Goal: Task Accomplishment & Management: Manage account settings

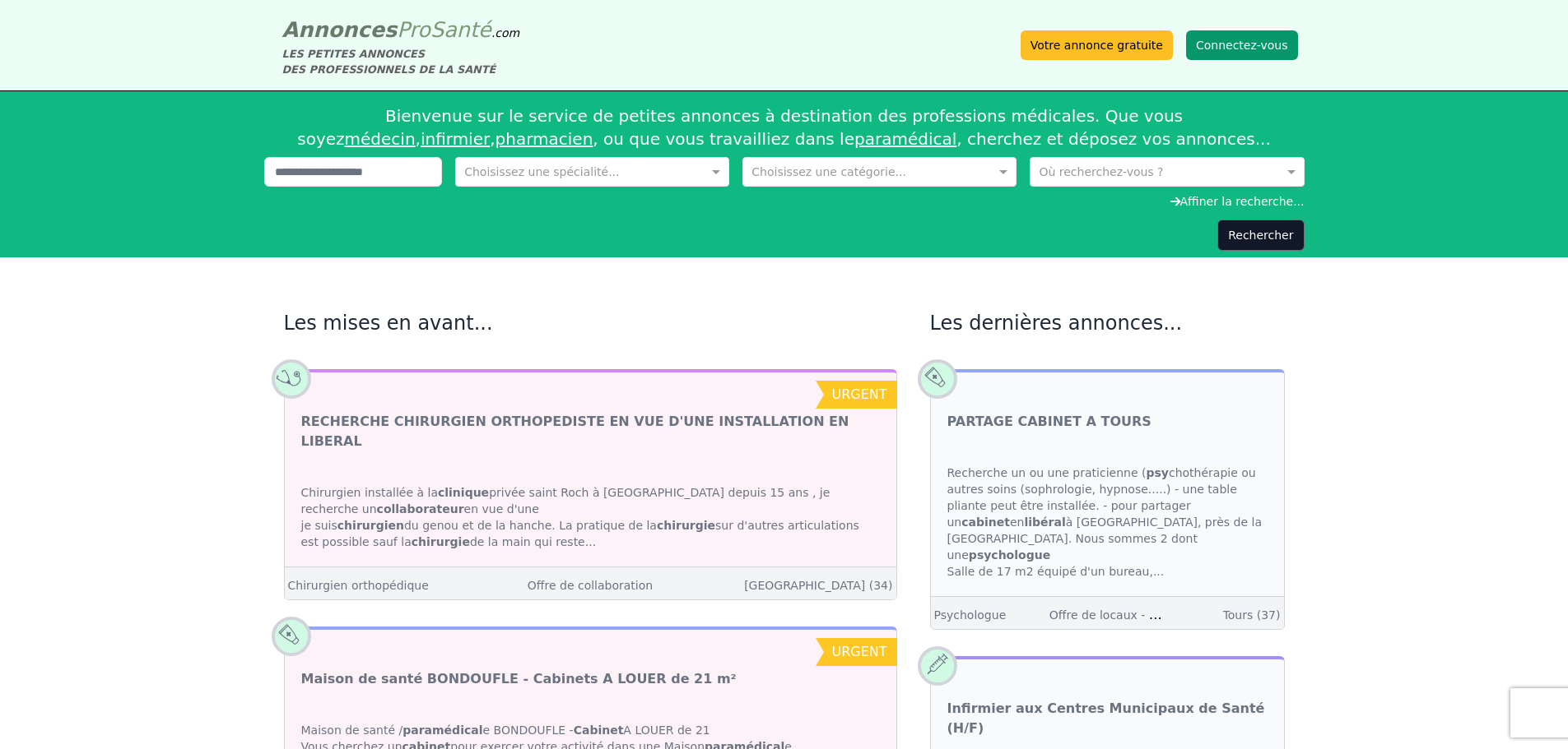
click at [1217, 46] on button "Connectez-vous" at bounding box center [1241, 45] width 112 height 29
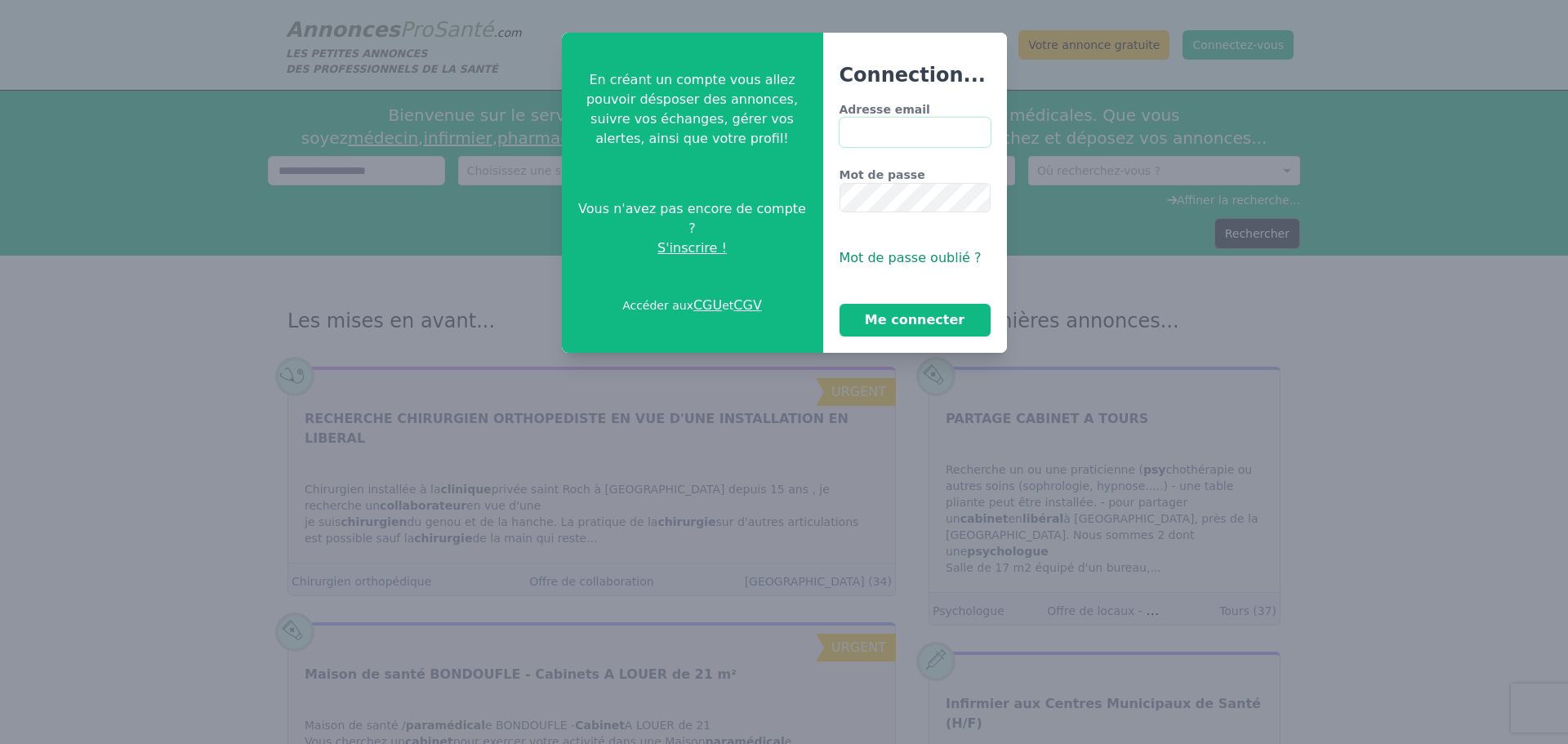
type input "**********"
click at [884, 317] on button "Me connecter" at bounding box center [916, 321] width 151 height 33
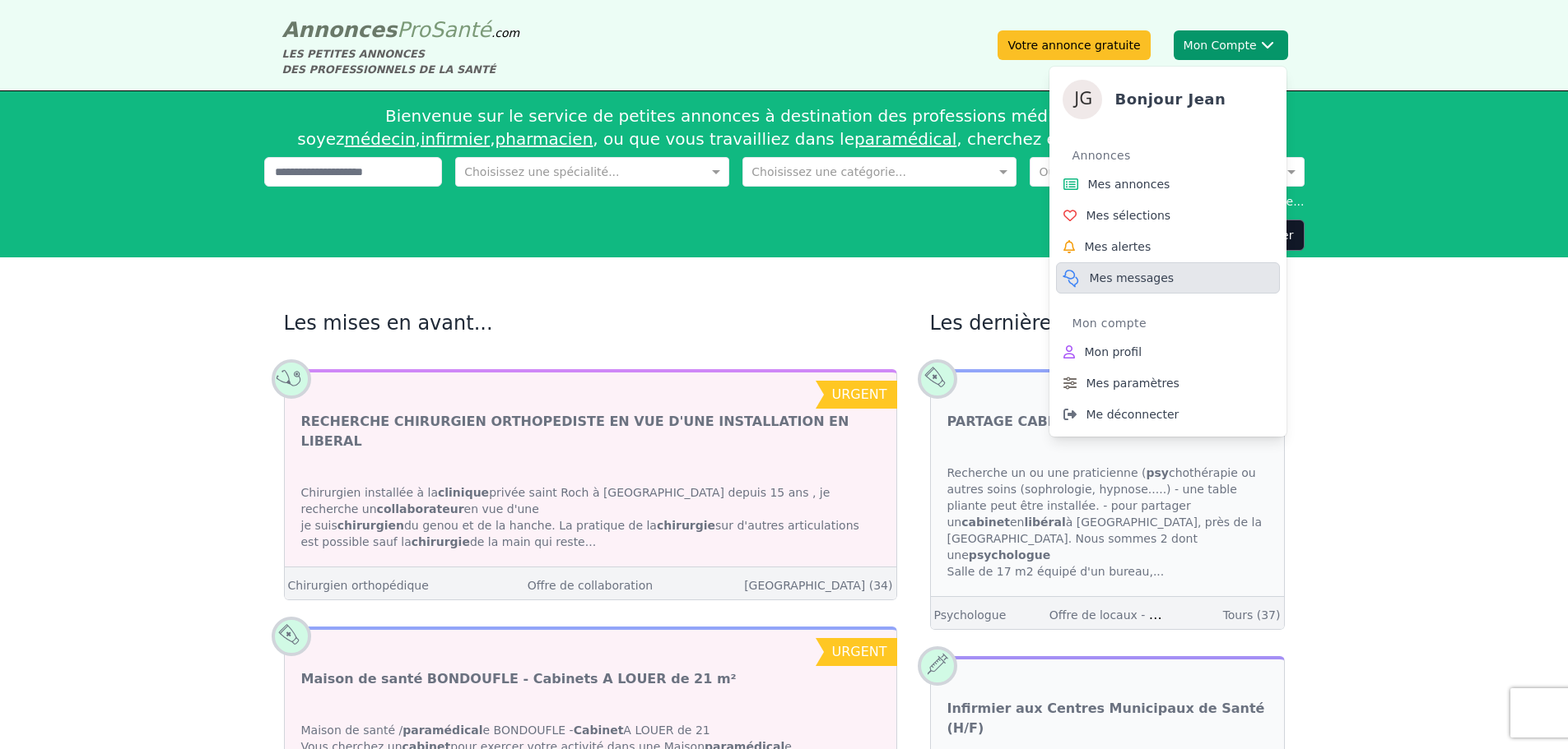
click at [1121, 278] on span "Mes messages" at bounding box center [1132, 278] width 85 height 17
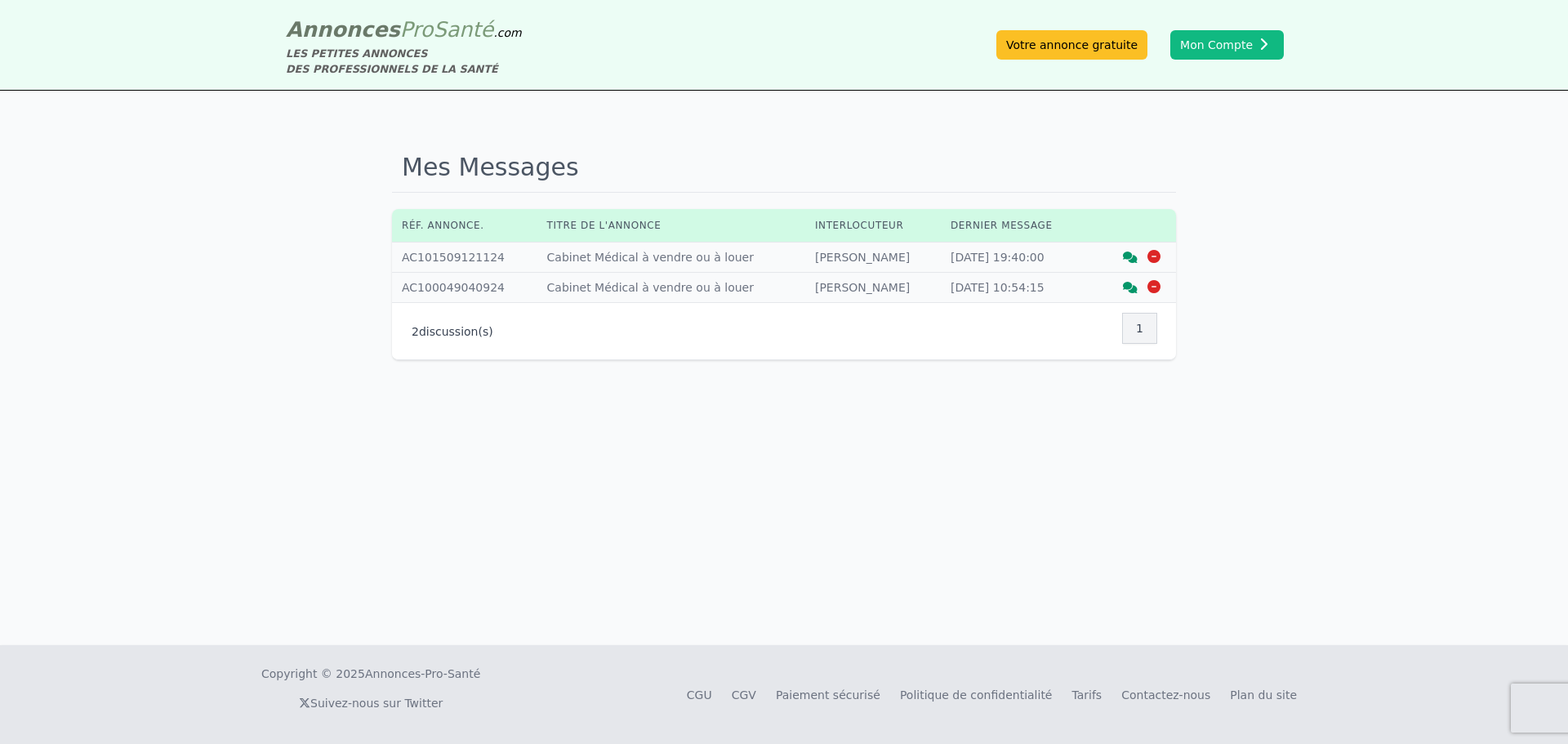
click at [596, 255] on td "Titre annonce : Cabinet Médical à vendre ou à louer" at bounding box center [672, 257] width 268 height 30
click at [1120, 290] on div at bounding box center [1130, 287] width 23 height 17
click at [1126, 290] on icon at bounding box center [1130, 287] width 15 height 12
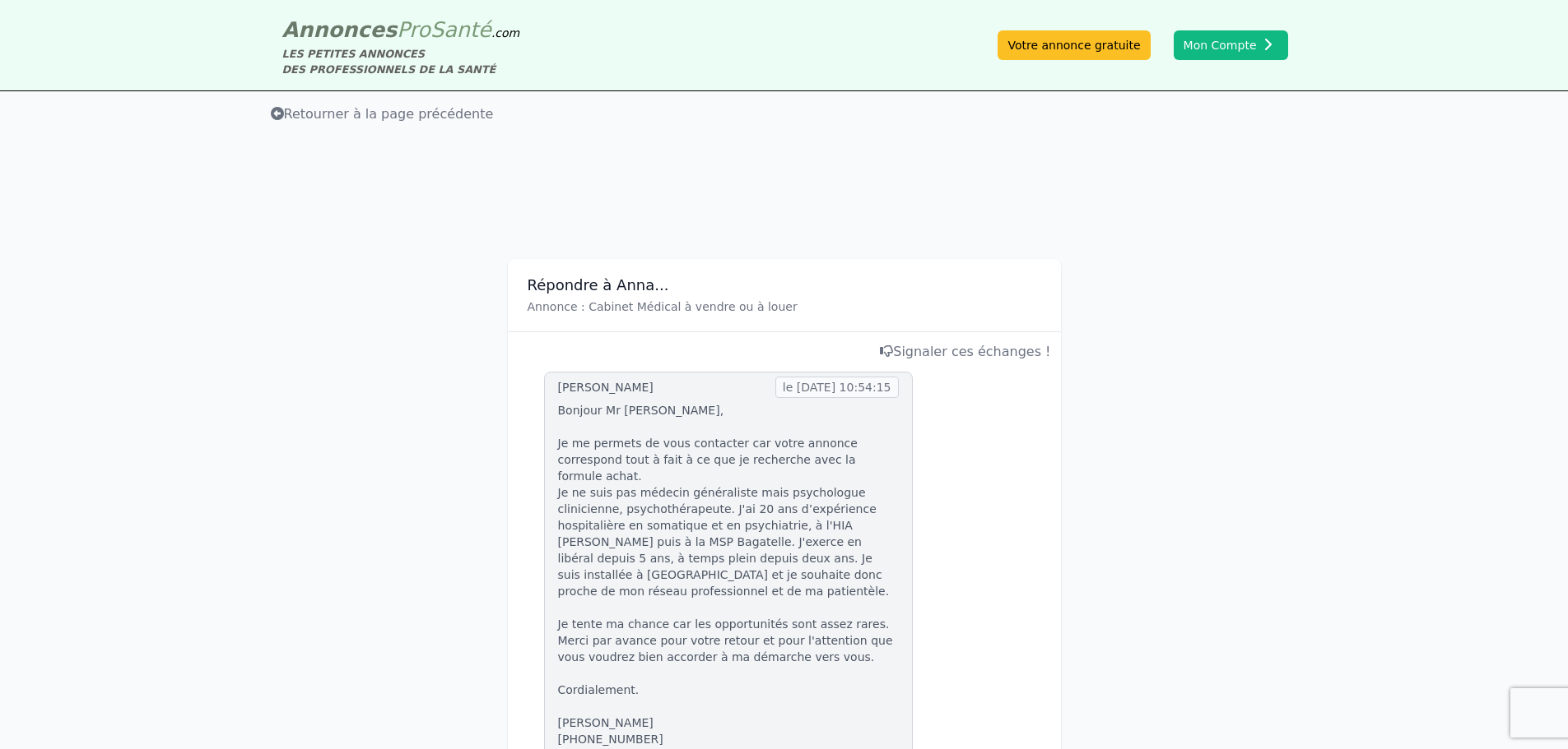
scroll to position [82, 0]
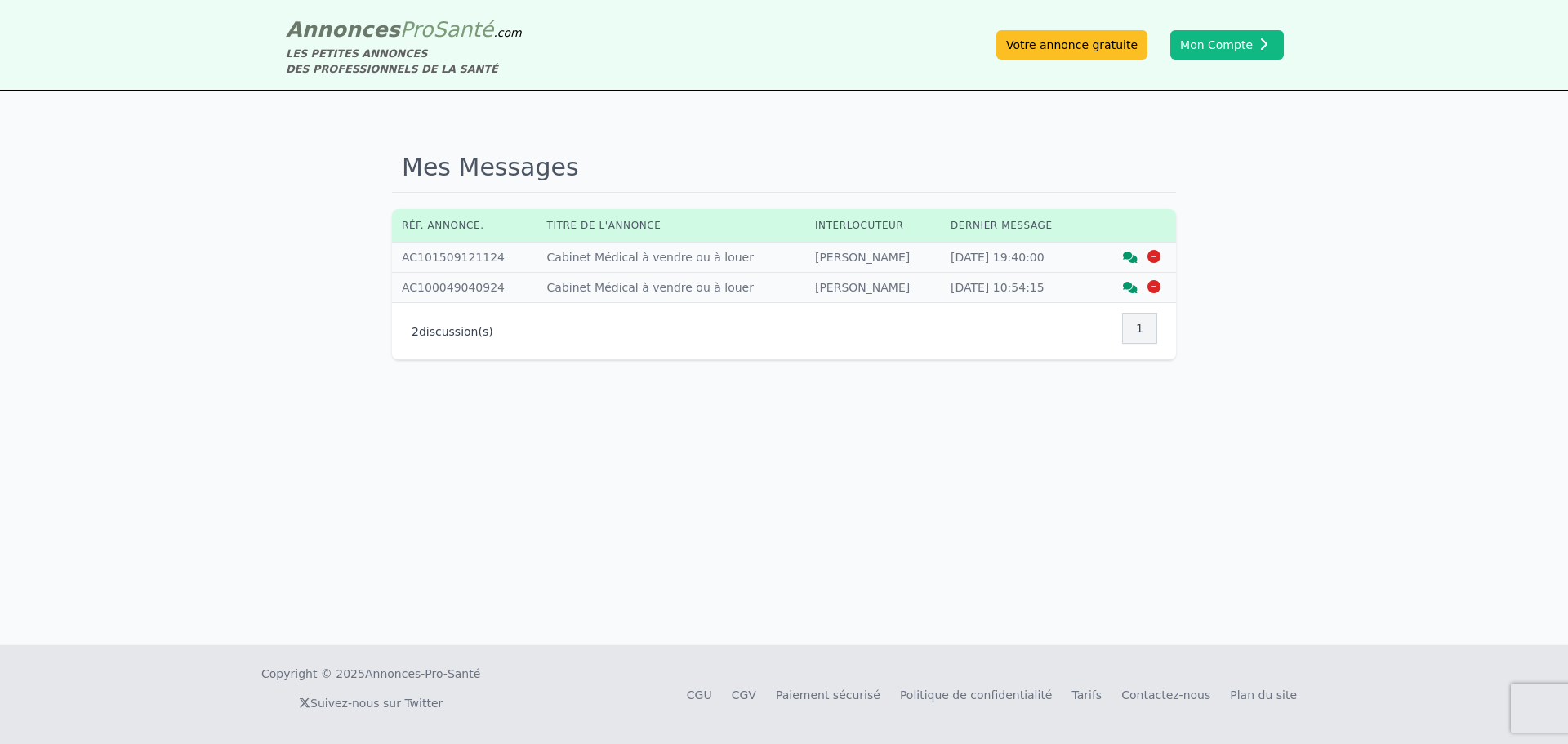
click at [1132, 254] on icon at bounding box center [1130, 257] width 15 height 12
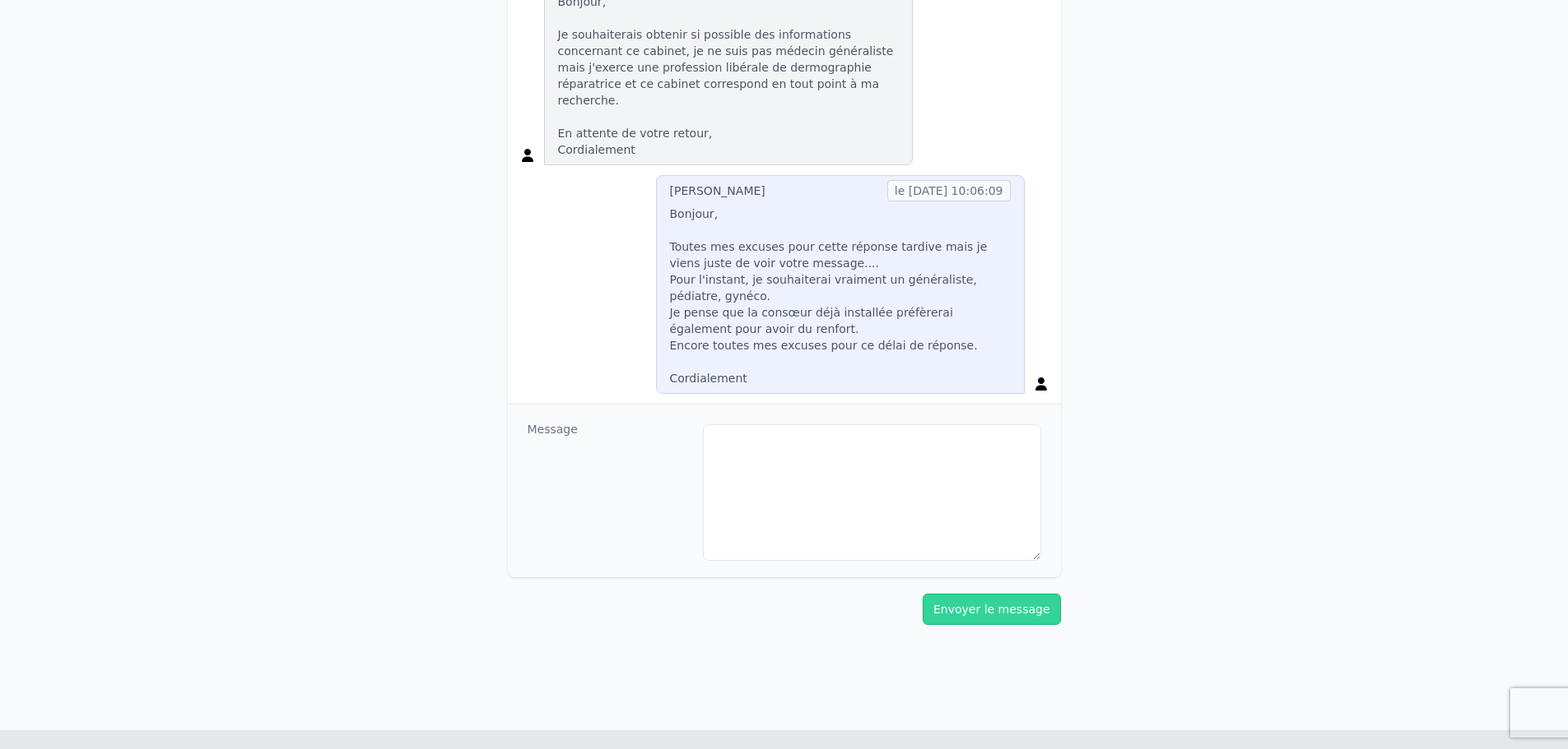
scroll to position [412, 0]
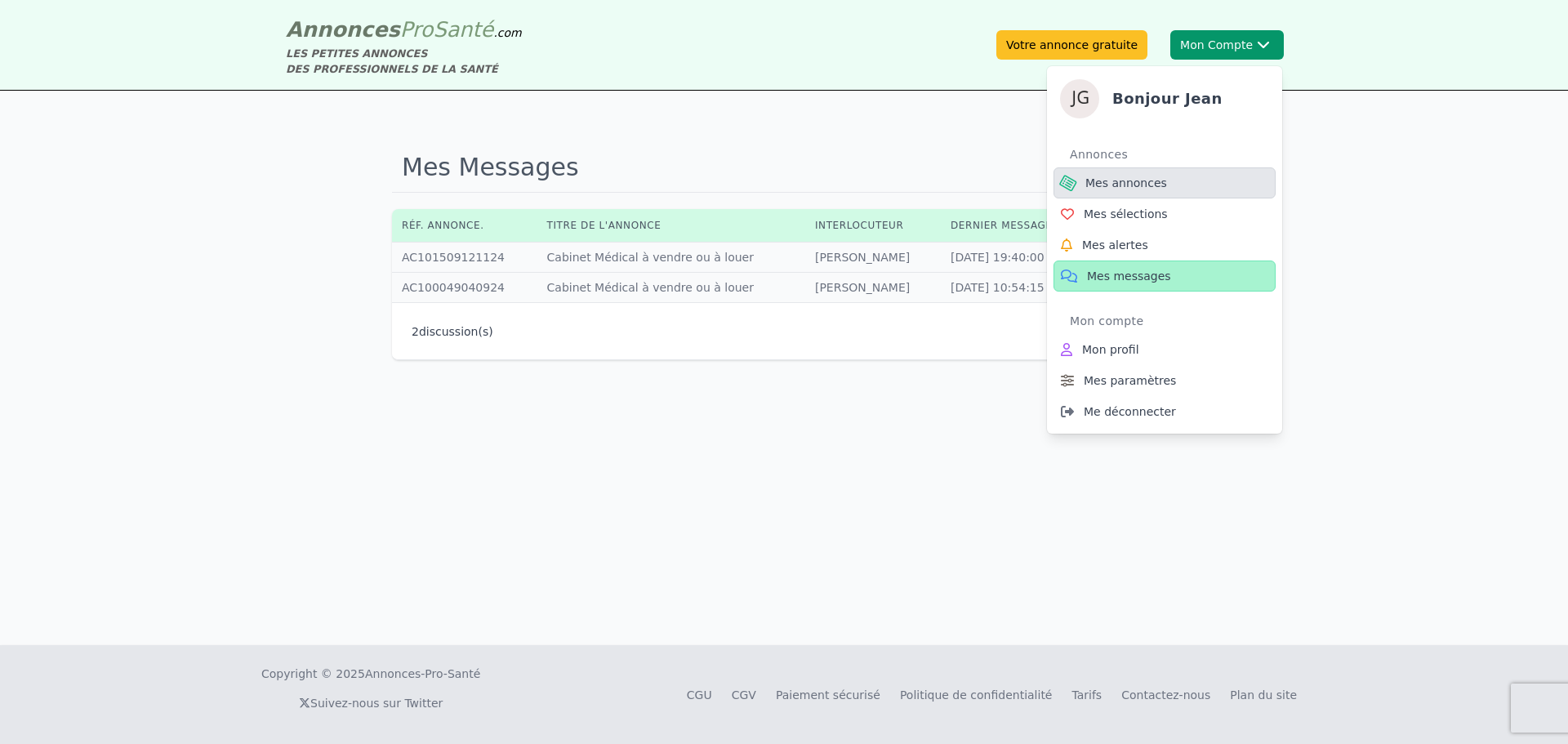
click at [1123, 183] on span "Mes annonces" at bounding box center [1126, 183] width 82 height 17
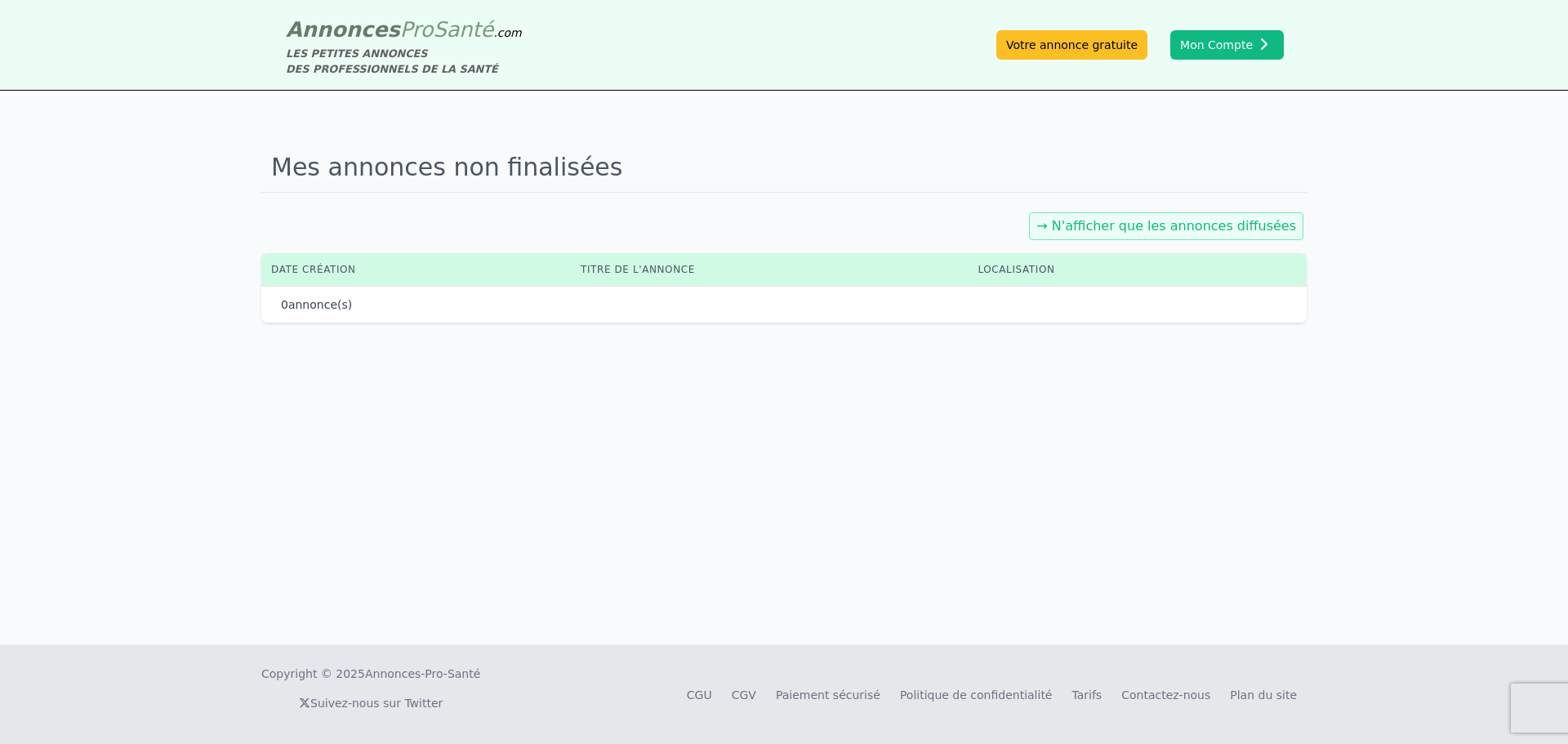
click at [1184, 232] on link "→ N'afficher que les annonces diffusées" at bounding box center [1166, 226] width 260 height 16
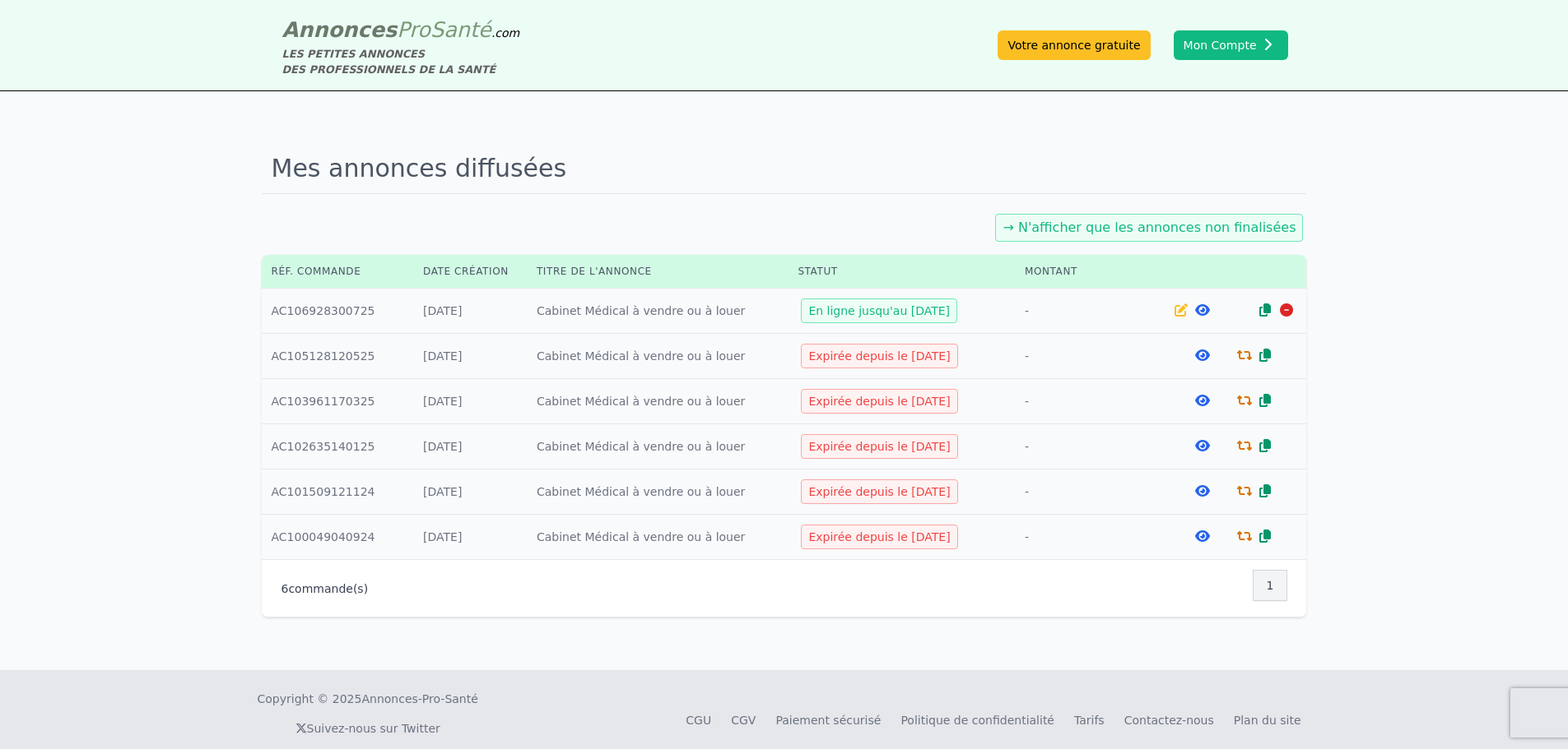
click at [1198, 307] on icon at bounding box center [1201, 309] width 15 height 13
